Goal: Transaction & Acquisition: Purchase product/service

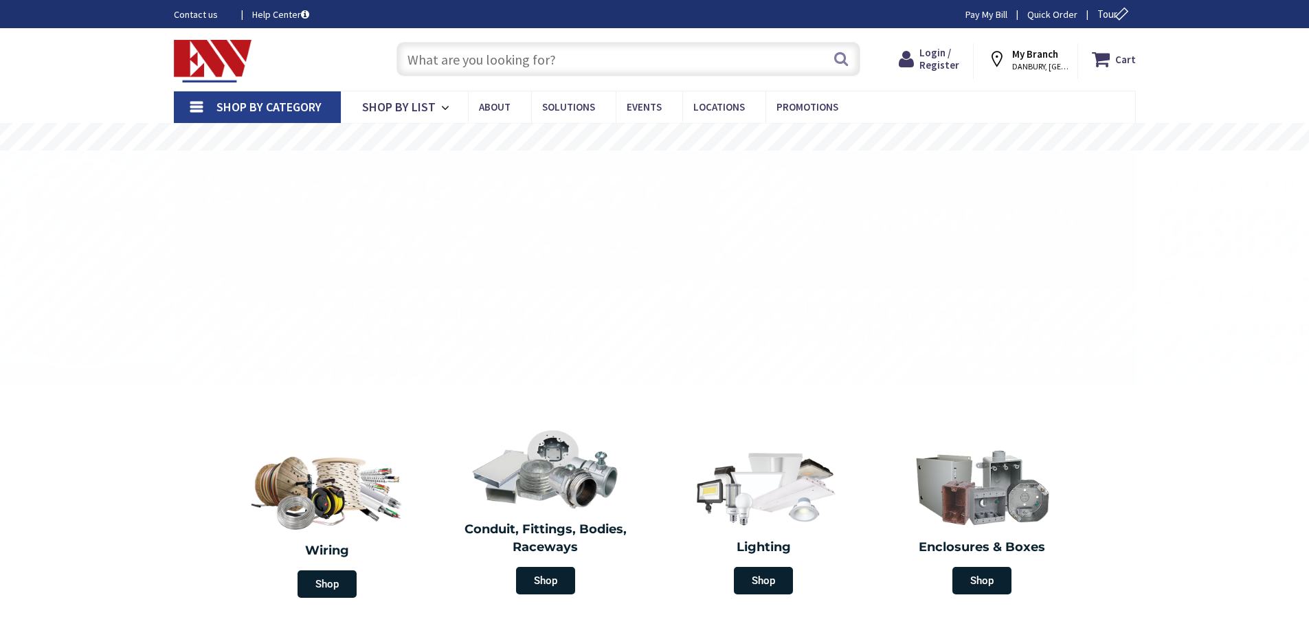
click at [418, 57] on input "text" at bounding box center [628, 59] width 464 height 34
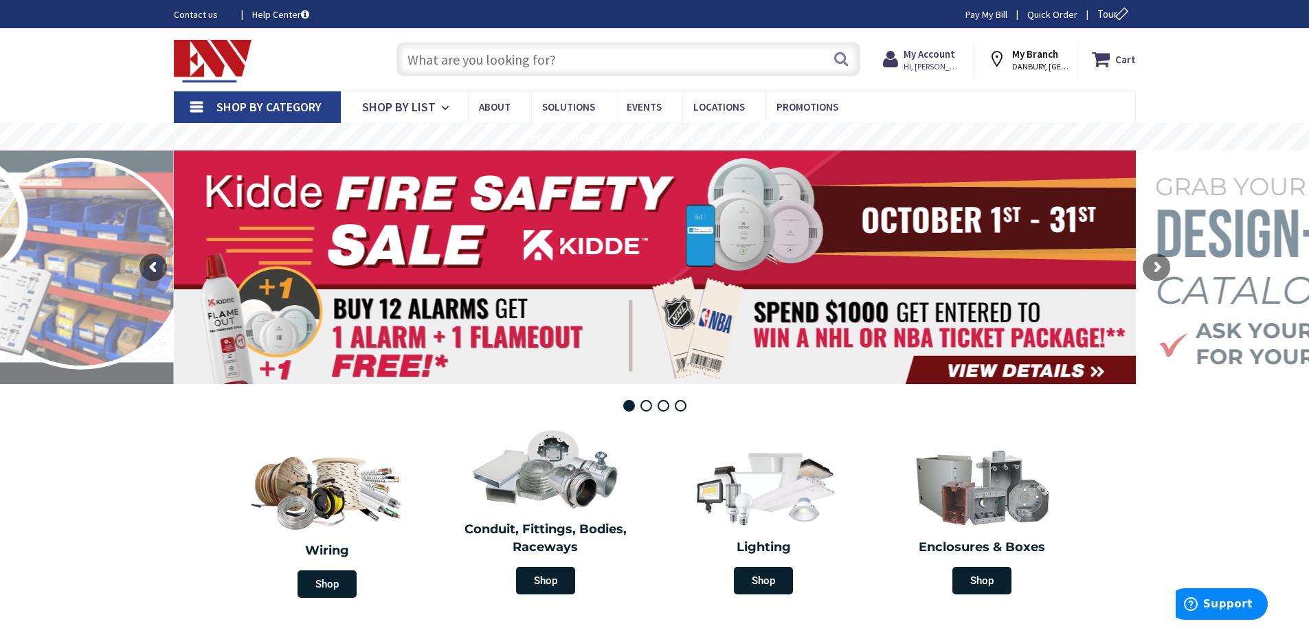
paste input "Leviton GFWT1-W 15A GFCI Outlet WR/TR Self-Test White Receptacle"
type input "Leviton GFWT1-W 15A GFCI Outlet WR/TR Self-Test White Receptacle"
click at [842, 60] on button "Search" at bounding box center [841, 58] width 18 height 31
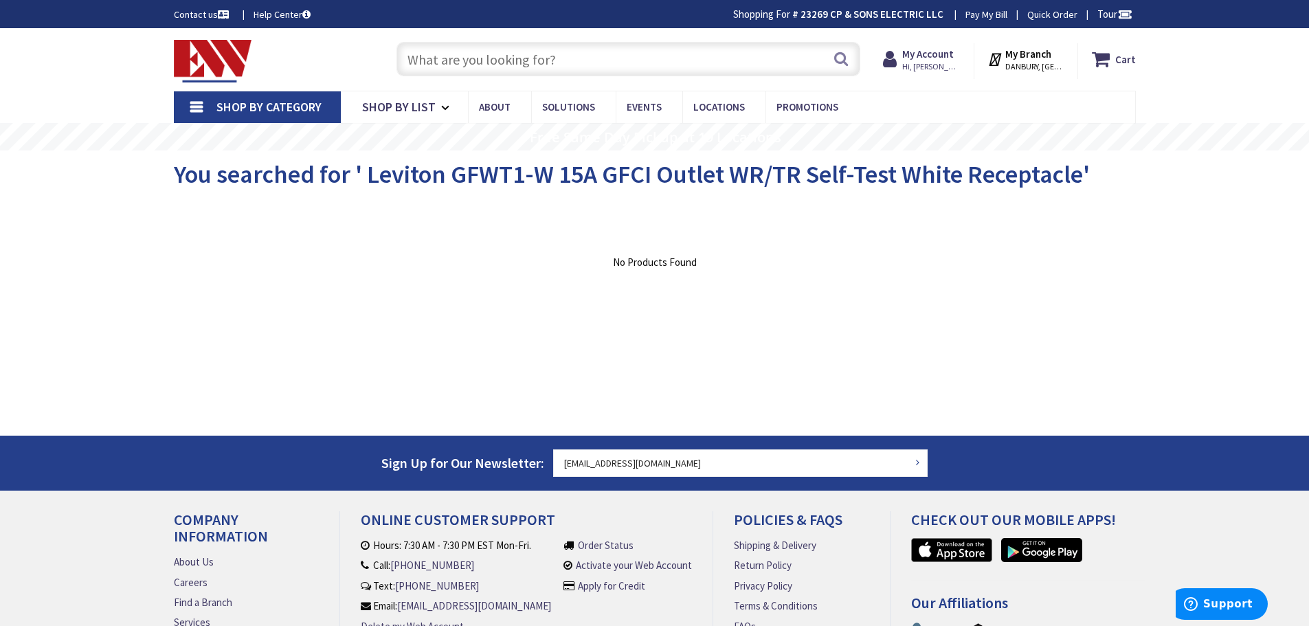
click at [295, 100] on span "Shop By Category" at bounding box center [268, 107] width 105 height 16
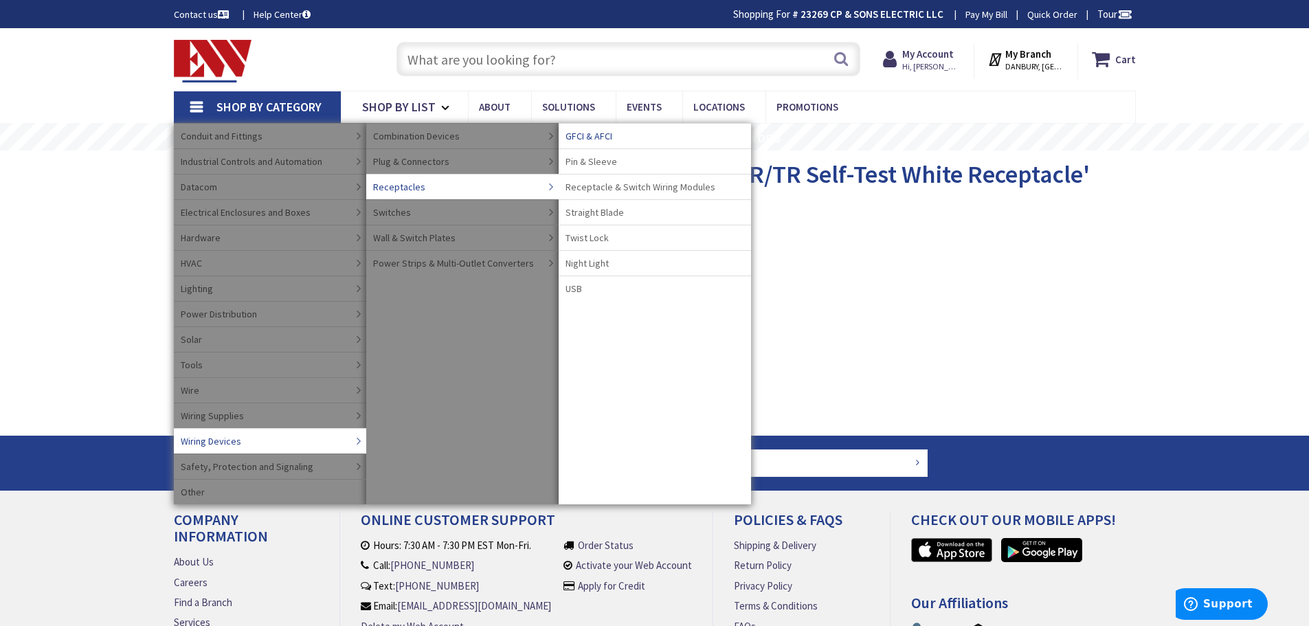
click at [588, 137] on span "GFCI & AFCI" at bounding box center [588, 136] width 47 height 14
